Goal: Task Accomplishment & Management: Complete application form

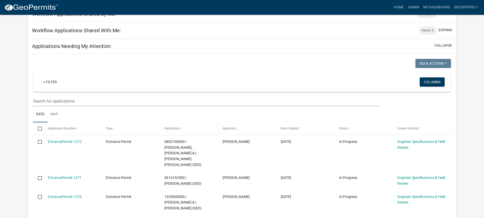
scroll to position [76, 0]
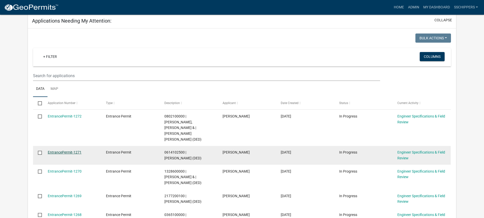
click at [75, 151] on link "EntrancePermit-1271" at bounding box center [65, 153] width 34 height 4
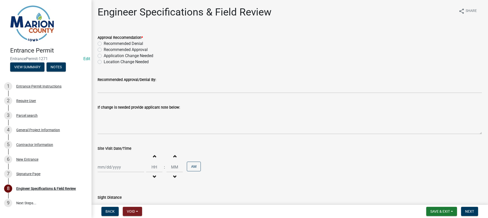
click at [104, 49] on label "Recommended Approval" at bounding box center [126, 50] width 44 height 6
click at [104, 49] on input "Recommended Approval" at bounding box center [105, 48] width 3 height 3
radio input "true"
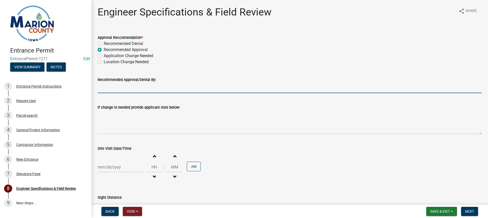
click at [147, 91] on input "Recommended Approval/Denial By:" at bounding box center [290, 88] width 384 height 10
type input "[PERSON_NAME]"
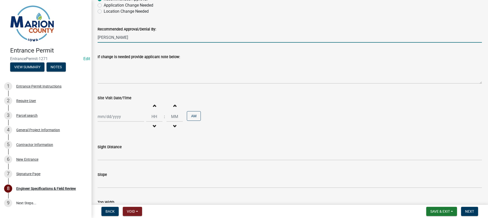
scroll to position [51, 0]
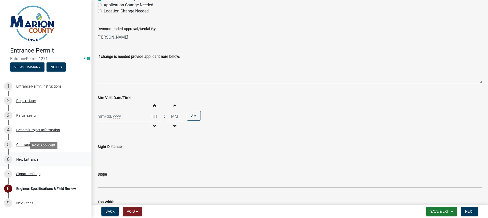
click at [32, 158] on div "New Entrance" at bounding box center [27, 160] width 22 height 4
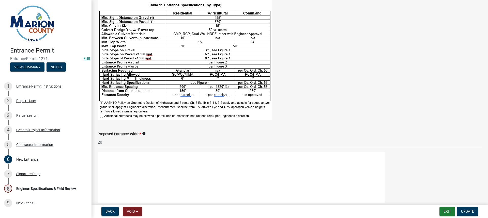
scroll to position [76, 0]
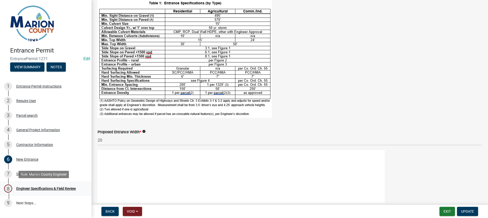
click at [37, 188] on div "Engineer Specifications & Field Review" at bounding box center [46, 189] width 60 height 4
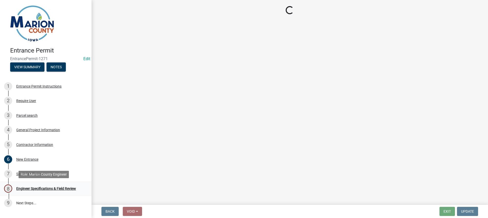
scroll to position [0, 0]
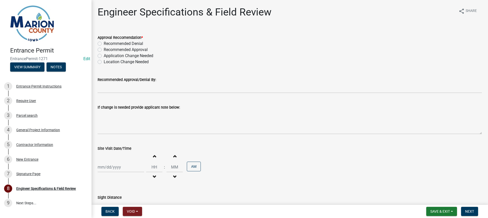
click at [104, 51] on label "Recommended Approval" at bounding box center [126, 50] width 44 height 6
click at [104, 50] on input "Recommended Approval" at bounding box center [105, 48] width 3 height 3
radio input "true"
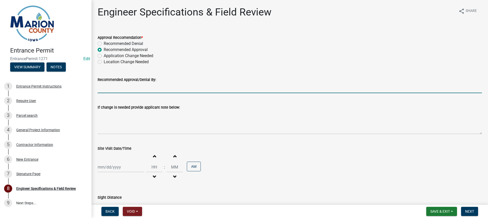
click at [108, 85] on input "Recommended Approval/Denial By:" at bounding box center [290, 88] width 384 height 10
type input "[PERSON_NAME]"
click at [113, 164] on div at bounding box center [121, 167] width 47 height 10
select select "8"
select select "2025"
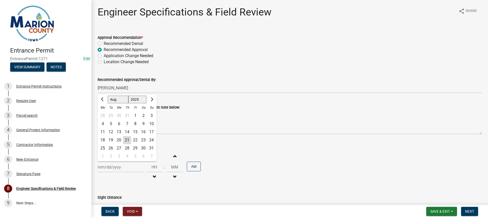
click at [125, 142] on div "21" at bounding box center [127, 140] width 8 height 8
type input "08/21/2025"
click at [155, 175] on button "Decrement hours" at bounding box center [154, 177] width 11 height 9
type input "11"
type input "00"
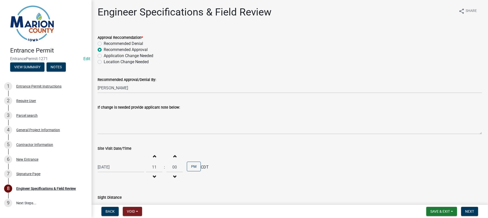
click at [155, 175] on button "Decrement hours" at bounding box center [154, 177] width 11 height 9
type input "10"
click at [192, 168] on button "PM" at bounding box center [194, 167] width 14 height 10
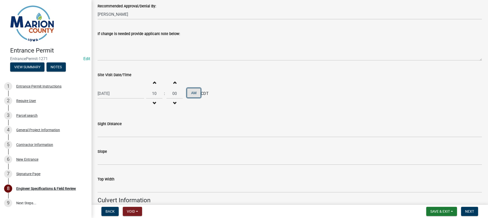
scroll to position [76, 0]
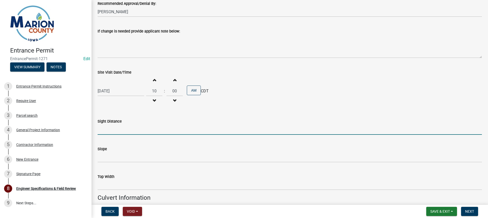
click at [113, 132] on input "Sight Distance" at bounding box center [290, 130] width 384 height 10
type input "Ok"
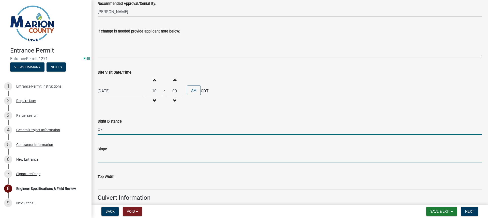
click at [123, 159] on input "Slope" at bounding box center [290, 157] width 384 height 10
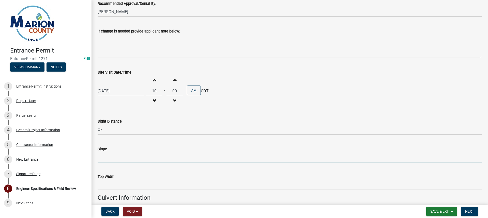
type input "3:1 min."
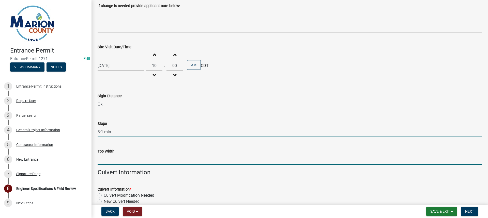
click at [125, 161] on input "Top Width" at bounding box center [290, 160] width 384 height 10
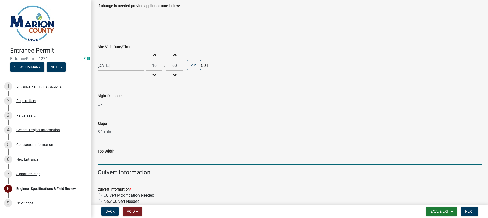
type input "20'"
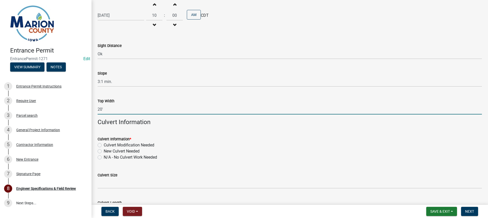
scroll to position [153, 0]
click at [104, 151] on label "New Culvert Needed" at bounding box center [122, 151] width 36 height 6
click at [104, 151] on input "New Culvert Needed" at bounding box center [105, 149] width 3 height 3
radio input "true"
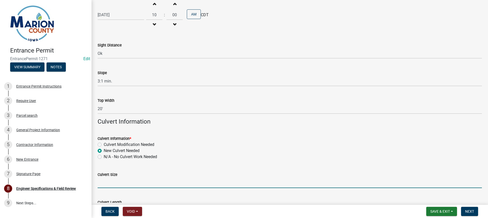
click at [116, 181] on input "Culvert Size" at bounding box center [290, 183] width 384 height 10
type input "15" min."
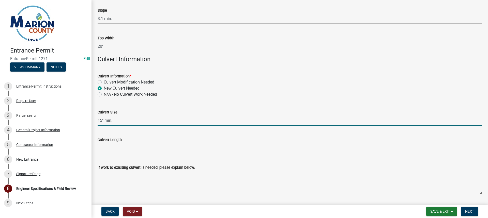
scroll to position [229, 0]
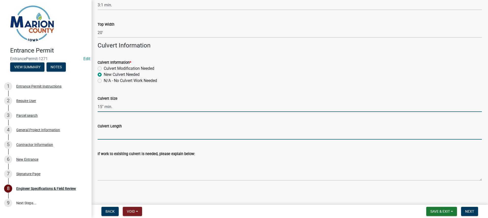
click at [119, 136] on input "Culvert Length" at bounding box center [290, 134] width 384 height 10
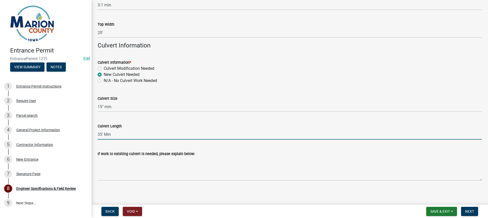
scroll to position [231, 0]
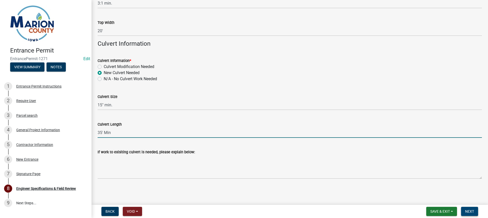
type input "35' Min"
click at [469, 213] on span "Next" at bounding box center [469, 212] width 9 height 4
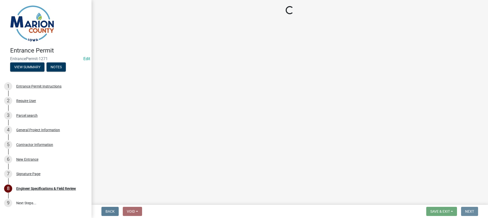
scroll to position [0, 0]
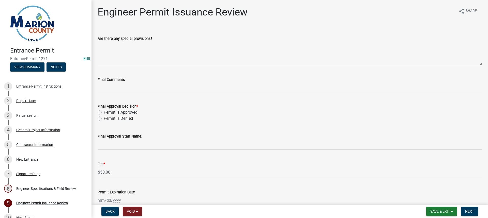
click at [104, 112] on label "Permit is Approved" at bounding box center [121, 113] width 34 height 6
click at [104, 112] on input "Permit is Approved" at bounding box center [105, 111] width 3 height 3
radio input "true"
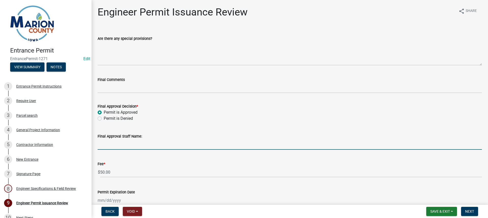
click at [114, 144] on input "Final Approval Staff Name:" at bounding box center [290, 145] width 384 height 10
type input "[PERSON_NAME]"
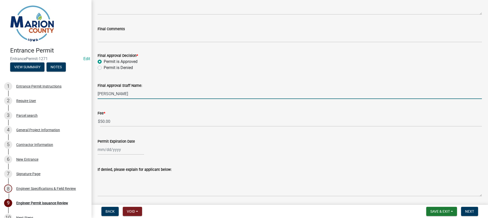
scroll to position [96, 0]
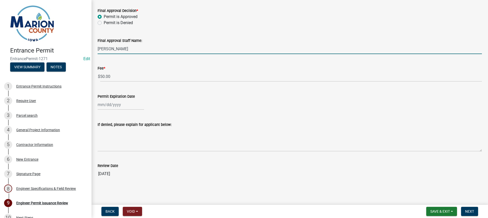
select select "8"
select select "2025"
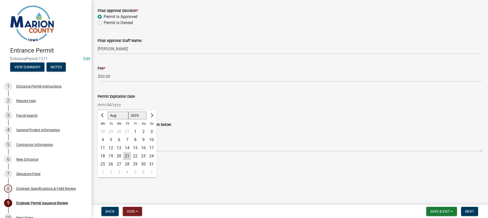
click at [113, 105] on div "Jan Feb Mar Apr May Jun Jul Aug Sep Oct Nov Dec 1525 1526 1527 1528 1529 1530 1…" at bounding box center [121, 105] width 47 height 10
click at [128, 157] on div "21" at bounding box center [127, 156] width 8 height 8
type input "08/21/2025"
